Goal: Check status: Check status

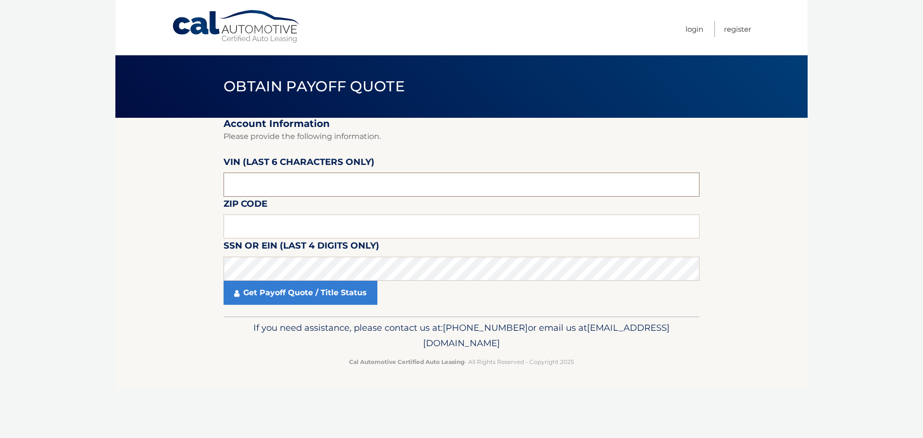
click at [257, 188] on input "text" at bounding box center [462, 185] width 476 height 24
type input "514337"
type input "15201"
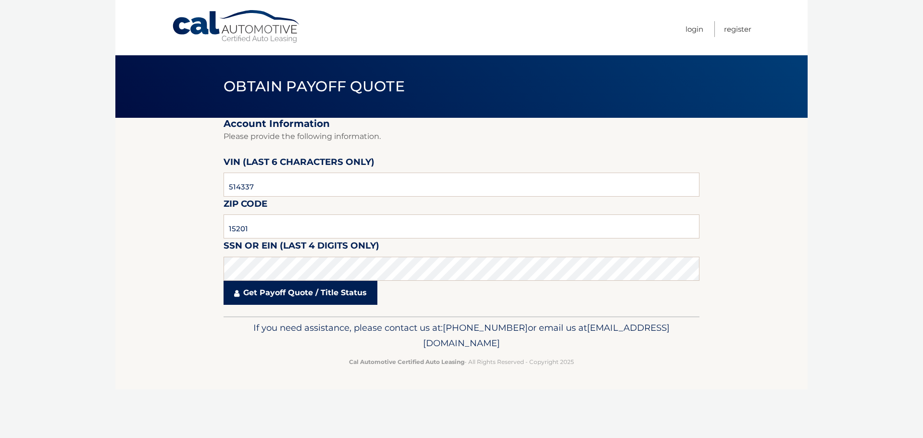
click at [290, 296] on link "Get Payoff Quote / Title Status" at bounding box center [301, 293] width 154 height 24
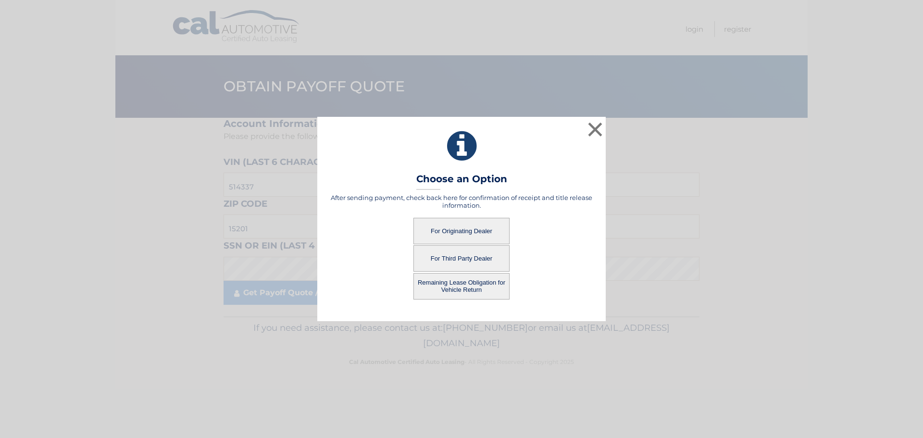
click at [464, 231] on button "For Originating Dealer" at bounding box center [462, 231] width 96 height 26
click at [464, 230] on button "For Originating Dealer" at bounding box center [462, 231] width 96 height 26
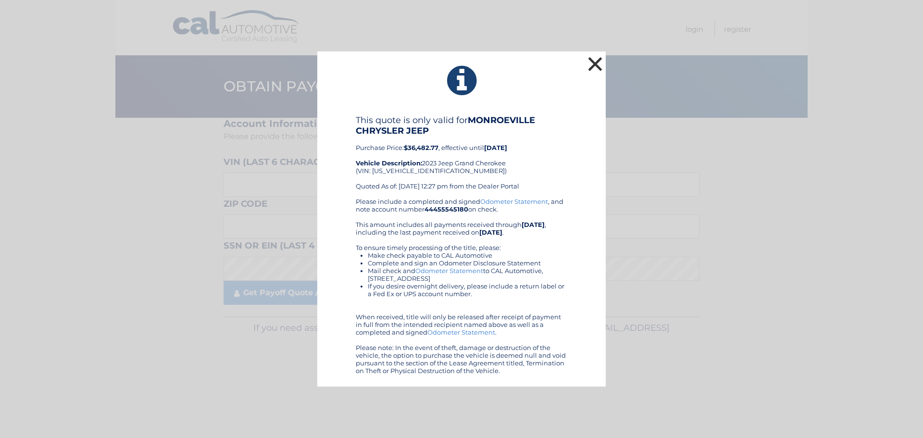
click at [595, 60] on button "×" at bounding box center [595, 63] width 19 height 19
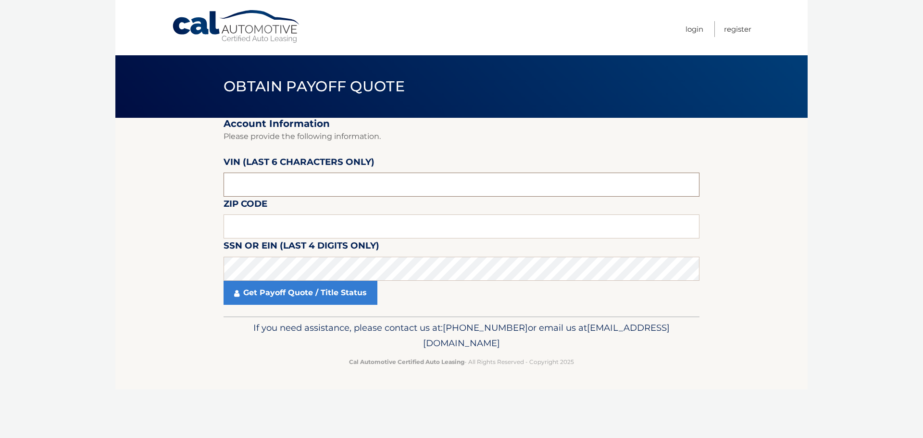
click at [300, 184] on input "text" at bounding box center [462, 185] width 476 height 24
type input "514337"
type input "15201"
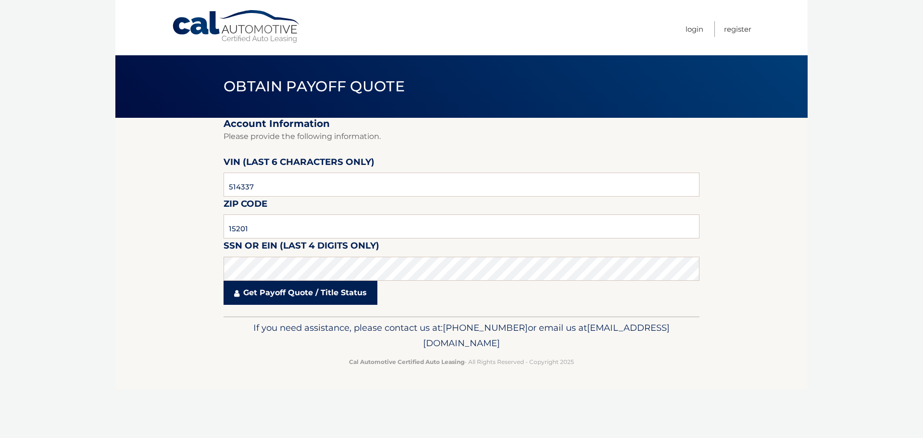
click at [289, 291] on link "Get Payoff Quote / Title Status" at bounding box center [301, 293] width 154 height 24
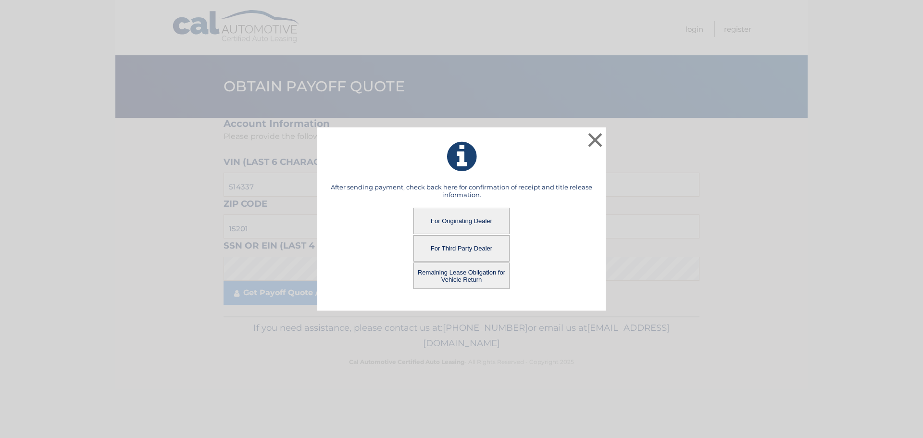
click at [460, 272] on button "Remaining Lease Obligation for Vehicle Return" at bounding box center [462, 276] width 96 height 26
click at [456, 272] on button "Remaining Lease Obligation for Vehicle Return" at bounding box center [462, 276] width 96 height 26
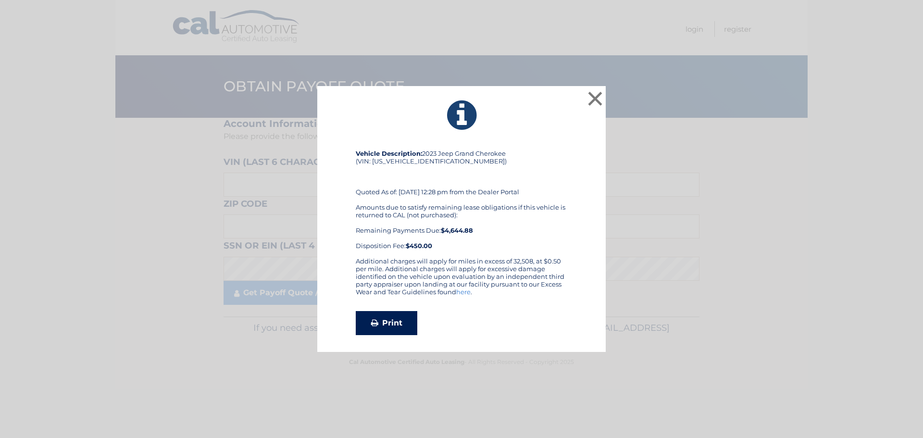
click at [388, 319] on link "Print" at bounding box center [387, 323] width 62 height 24
click at [593, 96] on button "×" at bounding box center [595, 98] width 19 height 19
